Goal: Task Accomplishment & Management: Use online tool/utility

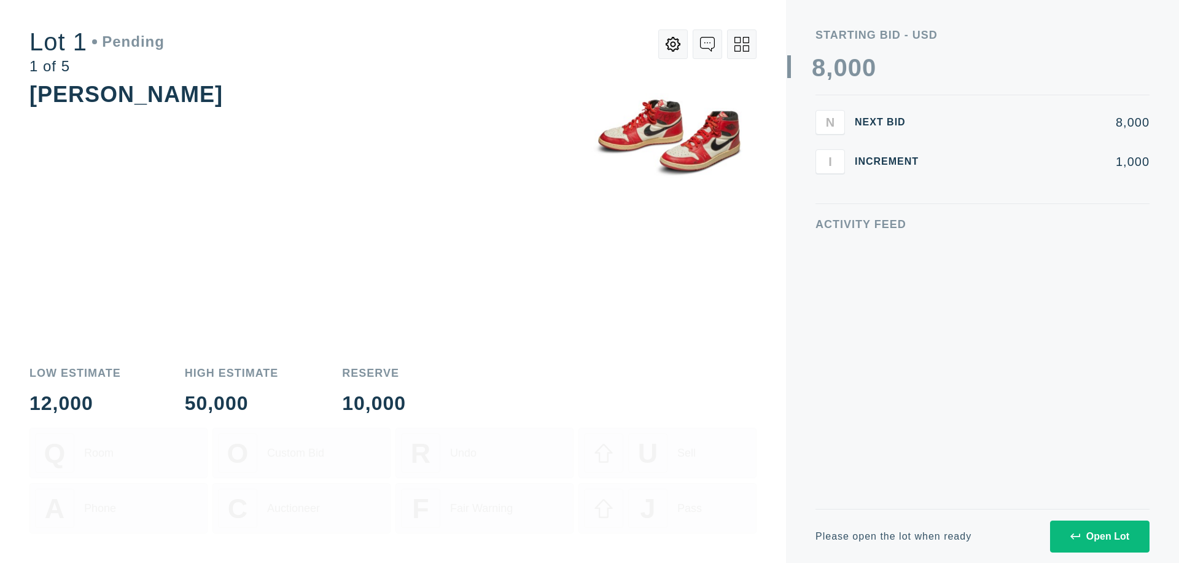
click at [1100, 536] on div "Open Lot" at bounding box center [1100, 536] width 59 height 11
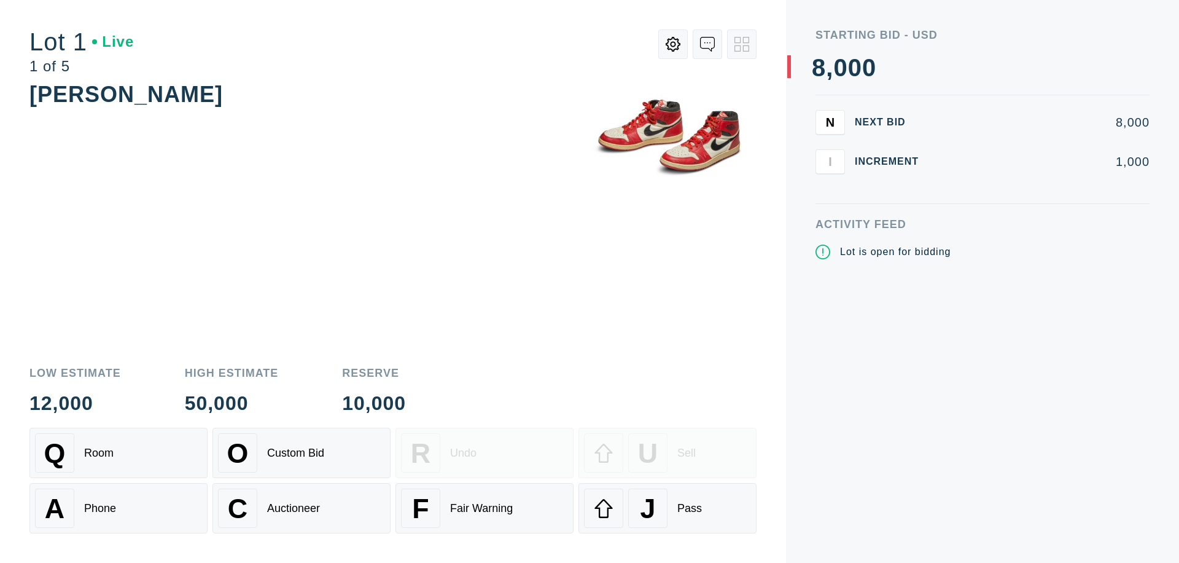
click at [668, 508] on div "J Pass" at bounding box center [667, 507] width 167 height 39
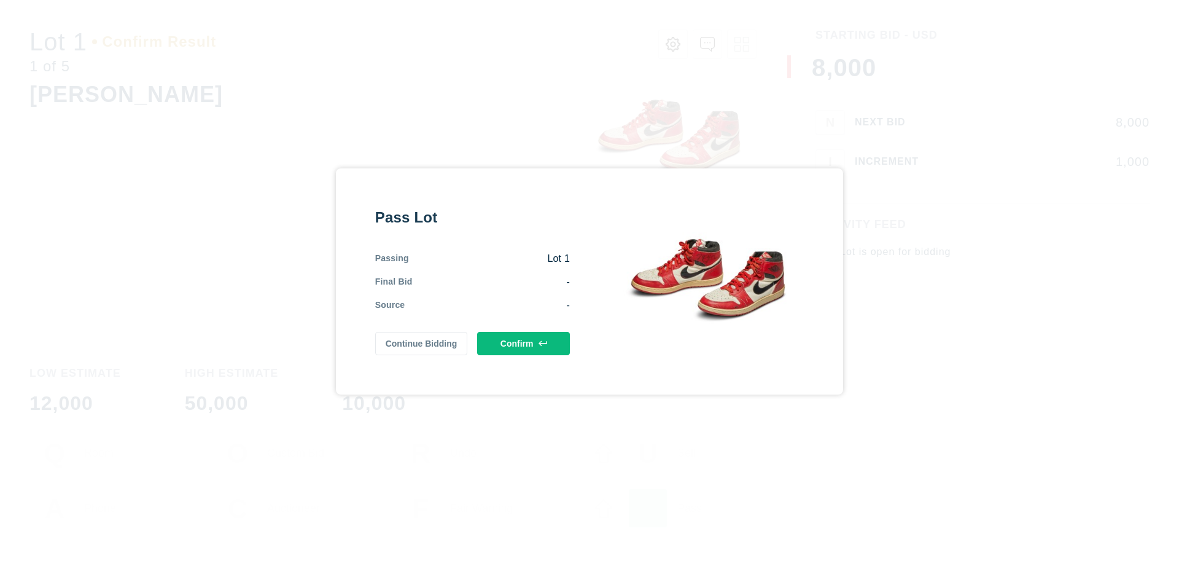
click at [524, 342] on button "Confirm" at bounding box center [523, 343] width 93 height 23
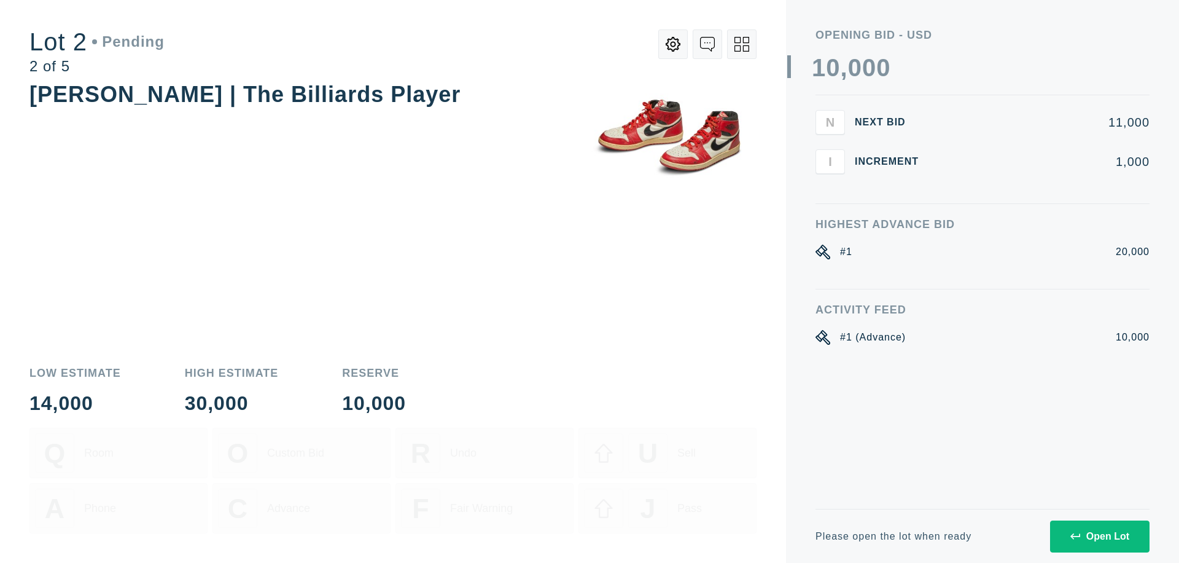
click at [1100, 536] on div "Open Lot" at bounding box center [1100, 536] width 59 height 11
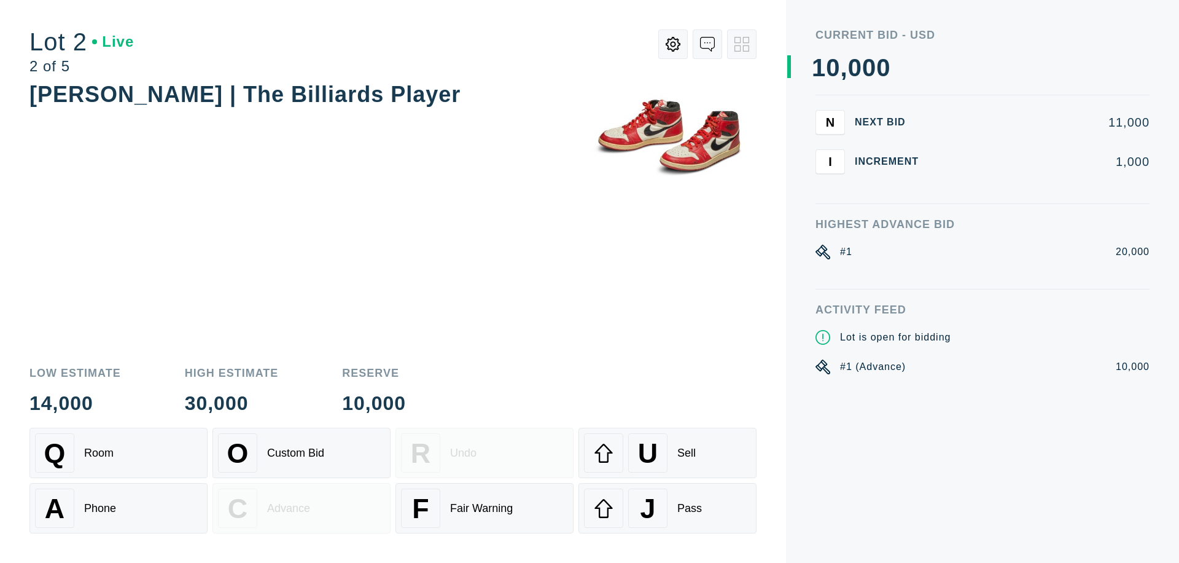
click at [668, 508] on div "J Pass" at bounding box center [667, 507] width 167 height 39
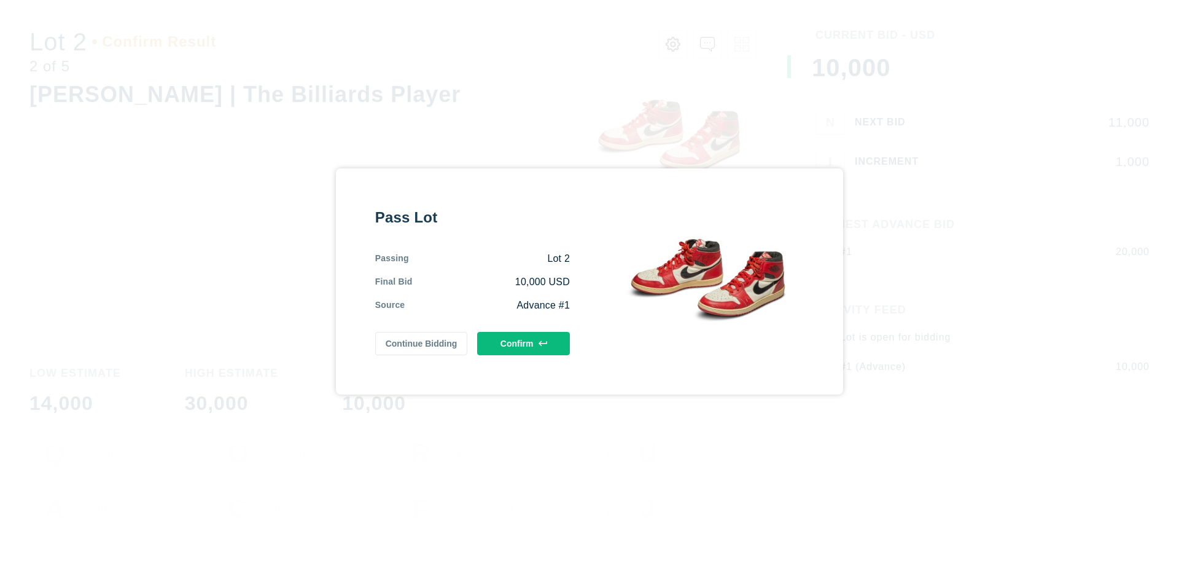
click at [524, 343] on button "Confirm" at bounding box center [523, 343] width 93 height 23
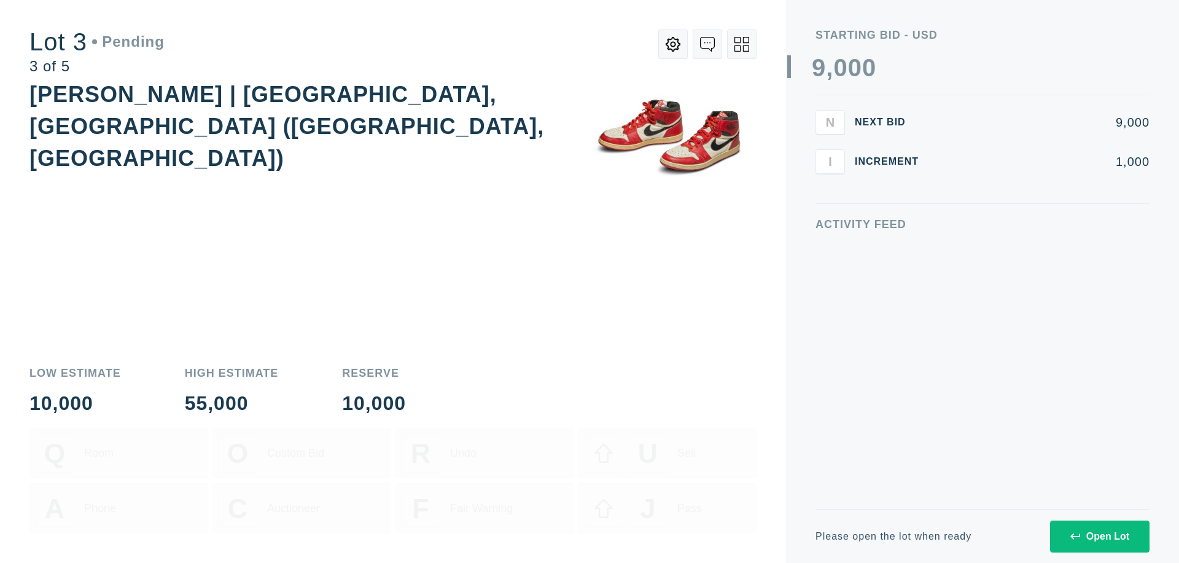
click at [1100, 536] on div "Open Lot" at bounding box center [1100, 536] width 59 height 11
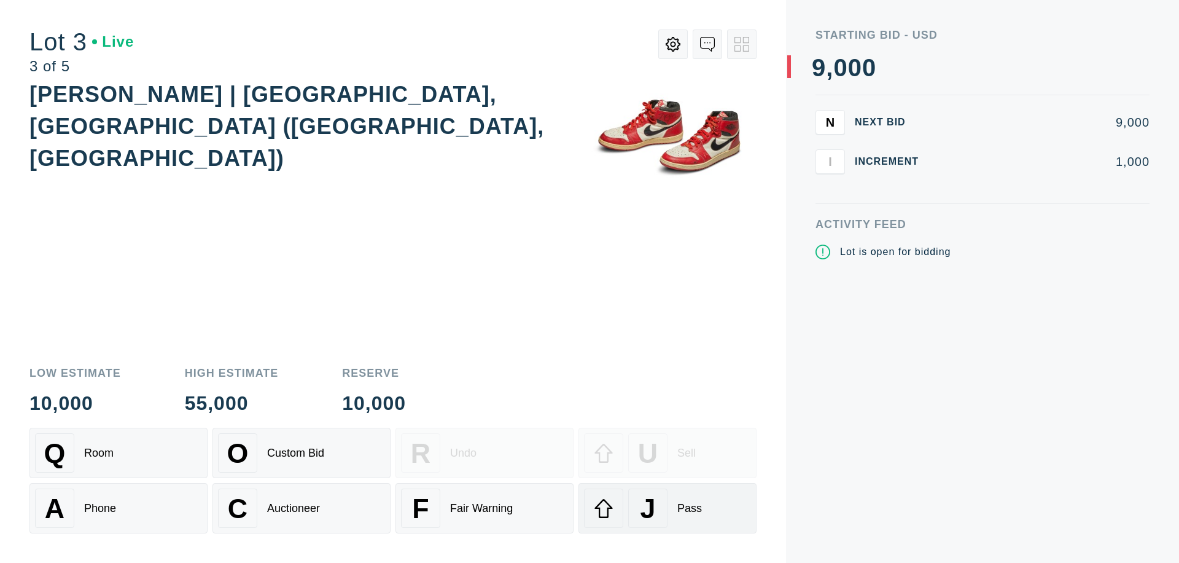
click at [668, 508] on div "J Pass" at bounding box center [667, 507] width 167 height 39
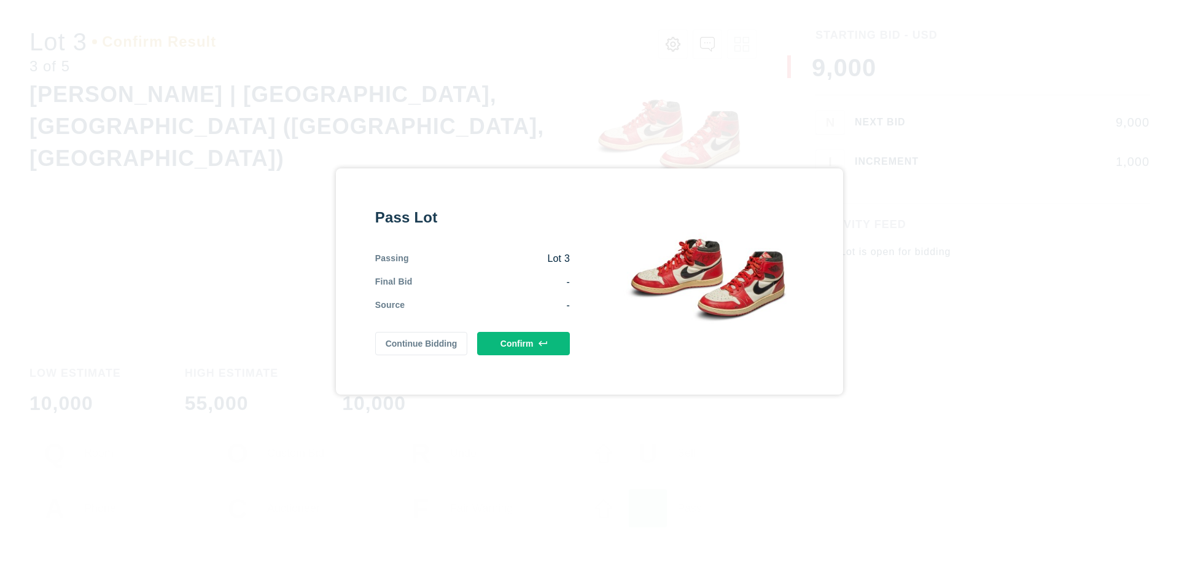
click at [524, 342] on button "Confirm" at bounding box center [523, 343] width 93 height 23
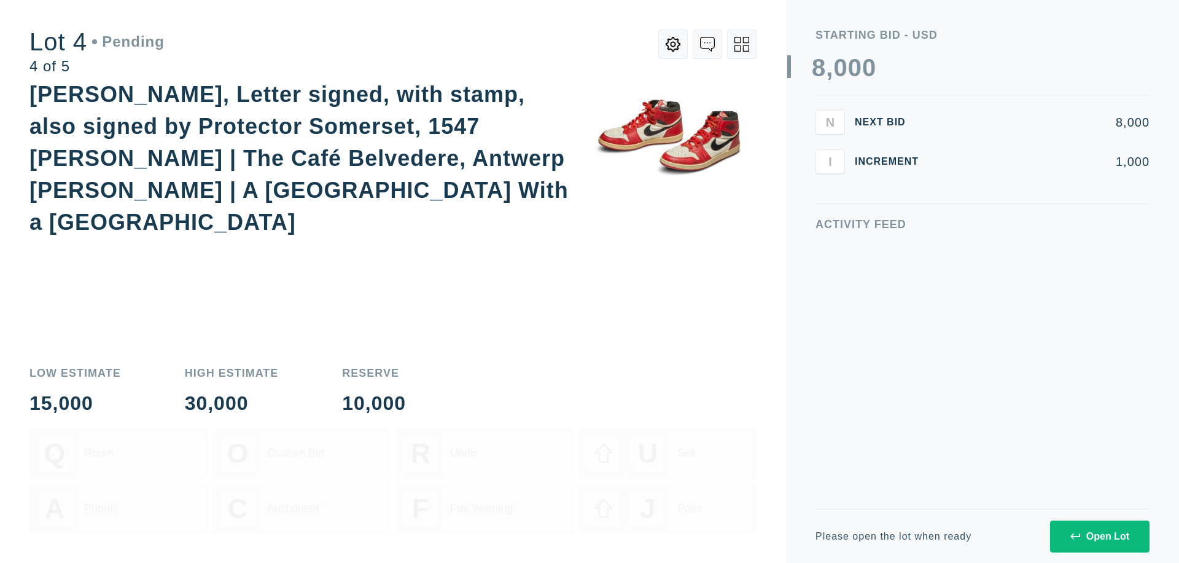
click at [742, 44] on icon at bounding box center [742, 44] width 15 height 15
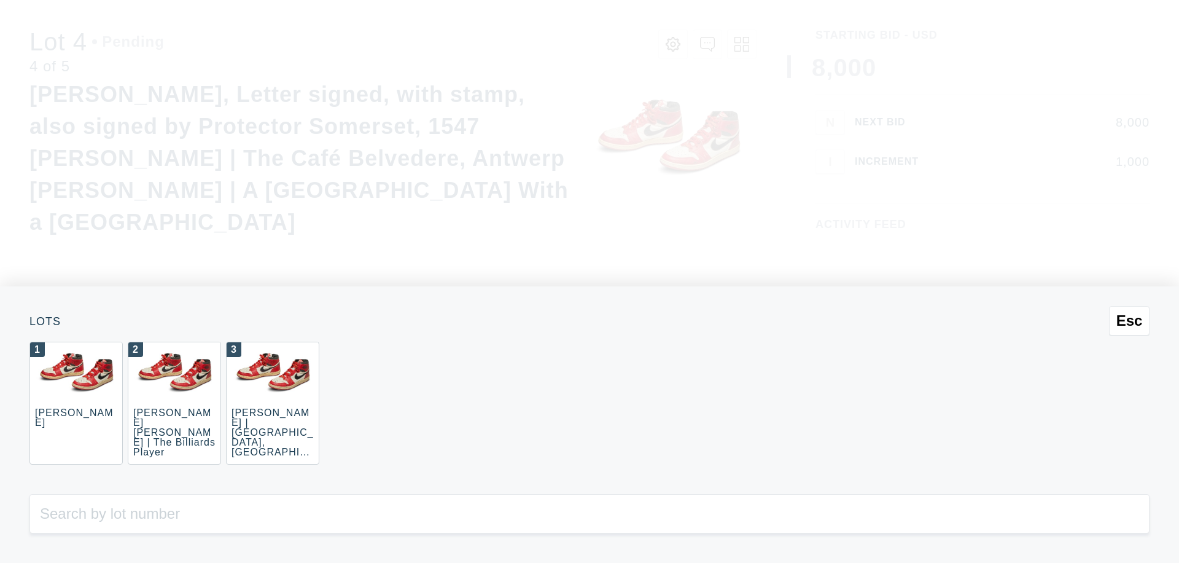
click at [273, 403] on div "3 [PERSON_NAME] | [GEOGRAPHIC_DATA], [GEOGRAPHIC_DATA] ([GEOGRAPHIC_DATA], [GEO…" at bounding box center [272, 403] width 93 height 123
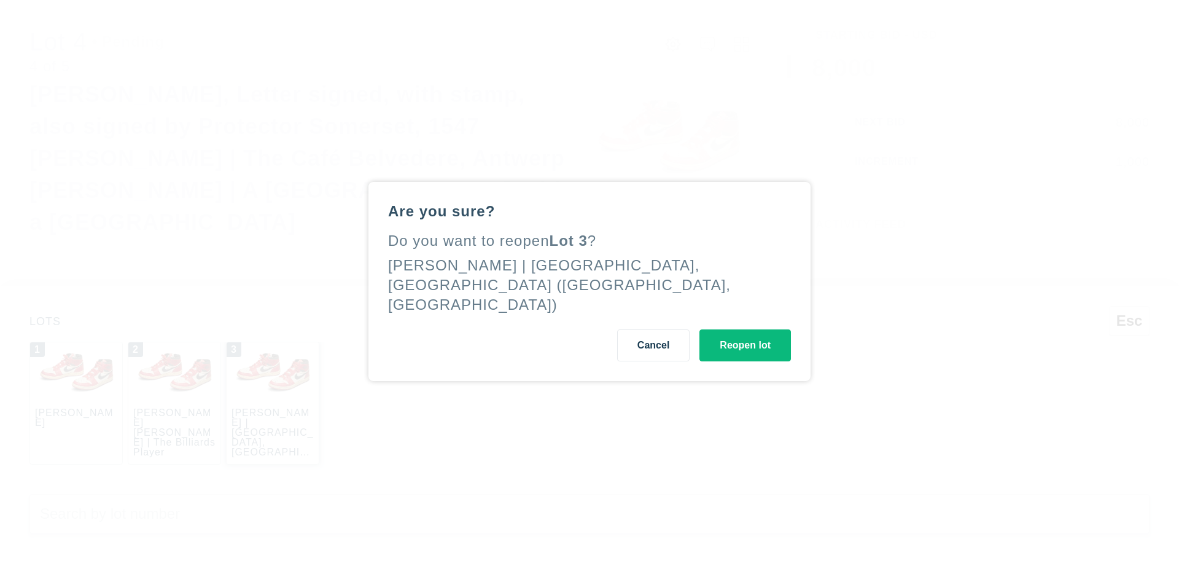
click at [745, 335] on button "Reopen lot" at bounding box center [746, 345] width 92 height 32
